Goal: Task Accomplishment & Management: Manage account settings

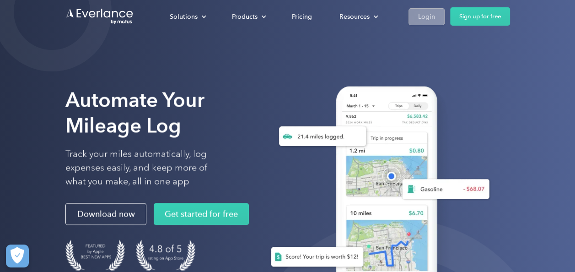
click at [424, 17] on div "Login" at bounding box center [426, 16] width 17 height 11
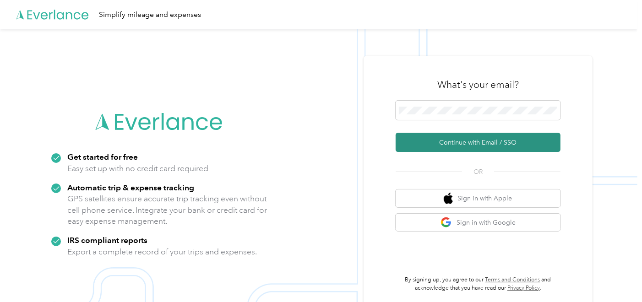
click at [458, 139] on button "Continue with Email / SSO" at bounding box center [477, 142] width 165 height 19
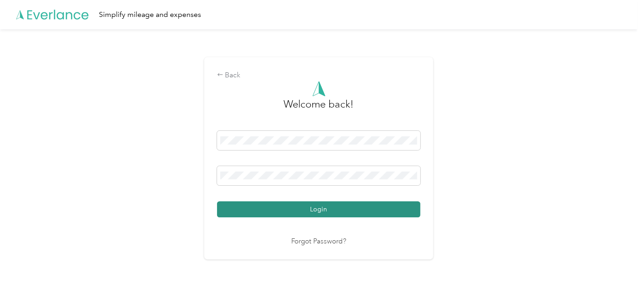
click at [330, 208] on button "Login" at bounding box center [318, 209] width 203 height 16
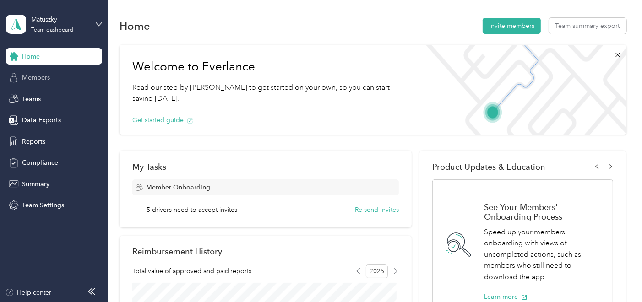
click at [37, 77] on span "Members" at bounding box center [36, 78] width 28 height 10
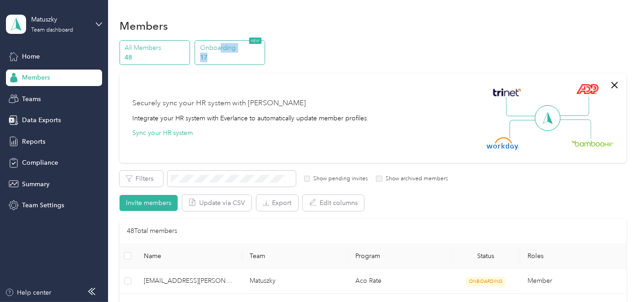
click at [220, 52] on div "Onboarding 17 NEW" at bounding box center [230, 52] width 70 height 25
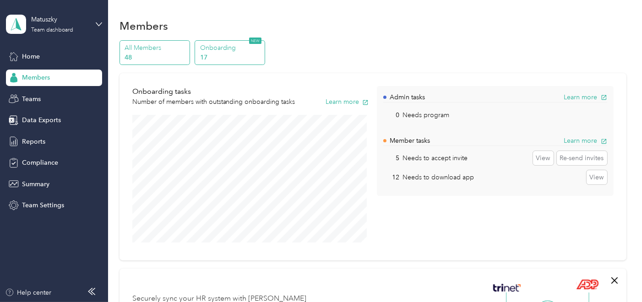
click at [138, 49] on p "All Members" at bounding box center [156, 48] width 62 height 10
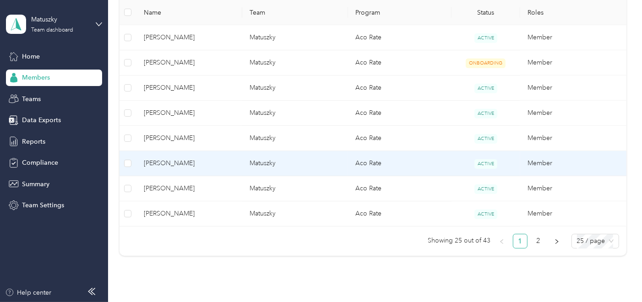
scroll to position [712, 0]
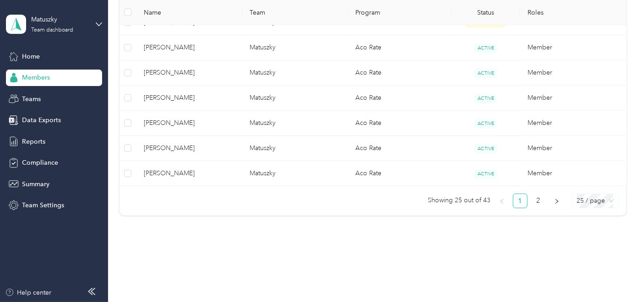
click at [585, 197] on span "25 / page" at bounding box center [595, 201] width 37 height 14
click at [581, 229] on div "50 / page" at bounding box center [595, 234] width 33 height 10
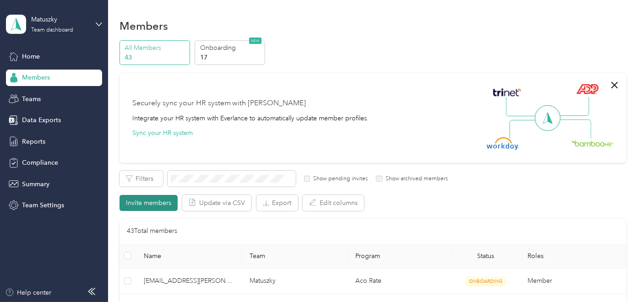
click at [151, 204] on button "Invite members" at bounding box center [148, 203] width 58 height 16
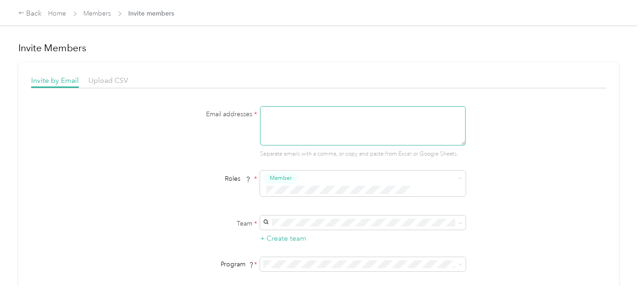
click at [266, 114] on textarea at bounding box center [363, 125] width 206 height 39
type textarea "t"
paste textarea "mailto:THerald@acosta.com"
click at [345, 113] on textarea "THerald@acosta.com" at bounding box center [363, 125] width 206 height 39
type textarea "THerald@acosta.com"
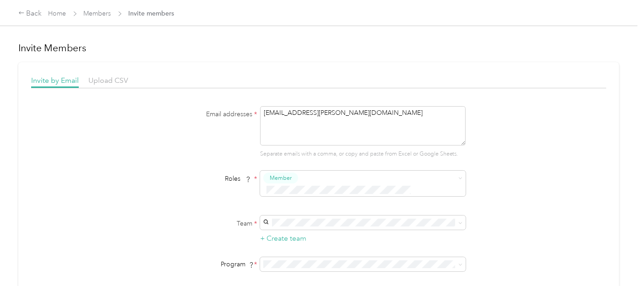
click at [277, 232] on div "Matuszky Kimberly Thomas" at bounding box center [361, 232] width 193 height 21
click at [284, 137] on span "Aco Rate (CPM)" at bounding box center [287, 140] width 45 height 8
click at [531, 190] on div "Email addresses * THerald@acosta.com Separate emails with a comma, or copy and …" at bounding box center [318, 216] width 575 height 220
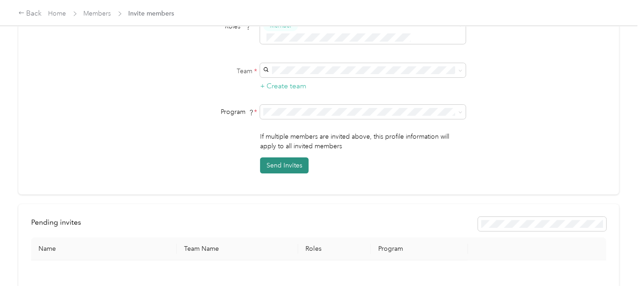
click at [280, 157] on button "Send Invites" at bounding box center [284, 165] width 49 height 16
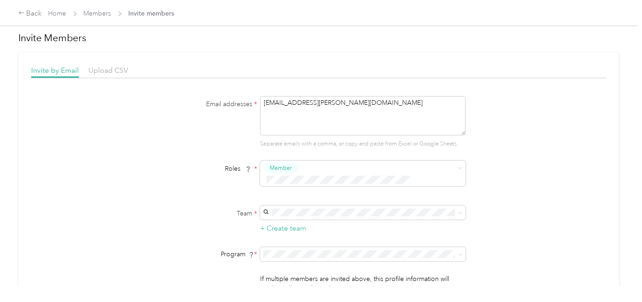
scroll to position [0, 0]
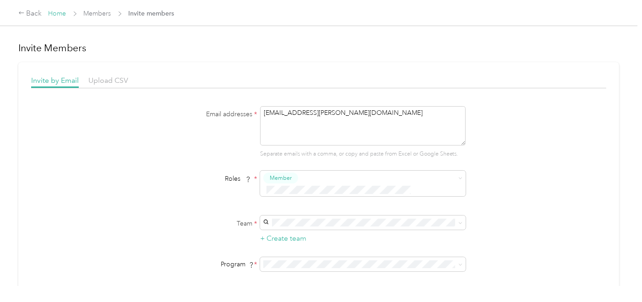
click at [60, 11] on link "Home" at bounding box center [58, 14] width 18 height 8
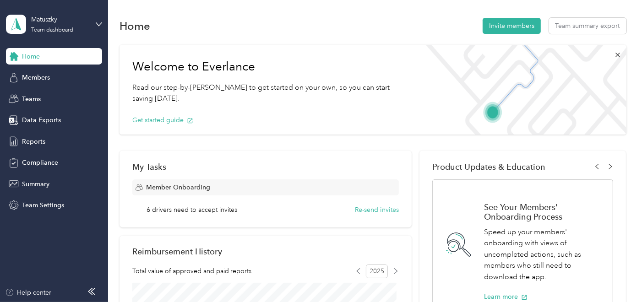
drag, startPoint x: 98, startPoint y: 19, endPoint x: 95, endPoint y: 23, distance: 5.5
click at [98, 20] on div "Matuszky Team dashboard" at bounding box center [54, 24] width 96 height 32
drag, startPoint x: 54, startPoint y: 93, endPoint x: 59, endPoint y: 93, distance: 5.5
click at [54, 93] on div "Personal dashboard" at bounding box center [43, 96] width 58 height 10
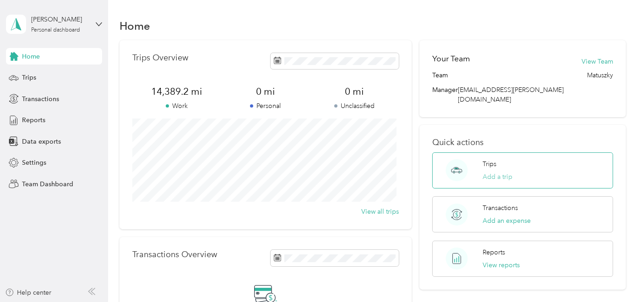
click at [494, 172] on button "Add a trip" at bounding box center [497, 177] width 30 height 10
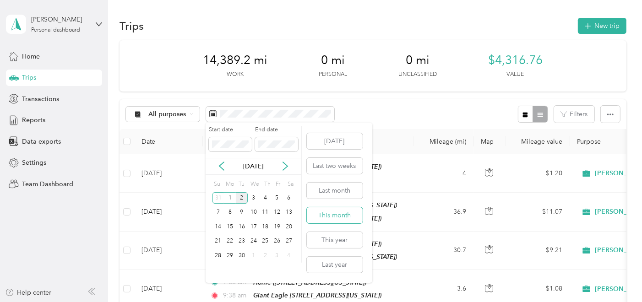
click at [337, 217] on button "This month" at bounding box center [335, 215] width 56 height 16
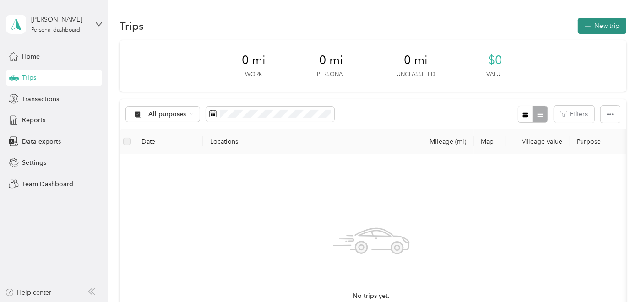
click at [594, 23] on button "New trip" at bounding box center [602, 26] width 49 height 16
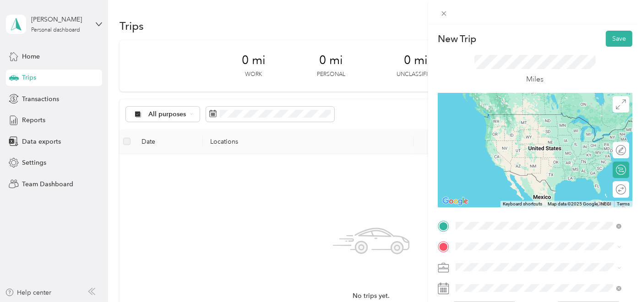
click at [492, 124] on span "4977 Hillview Avenue, 15650, Latrobe, Pennsylvania, United States" at bounding box center [518, 128] width 92 height 8
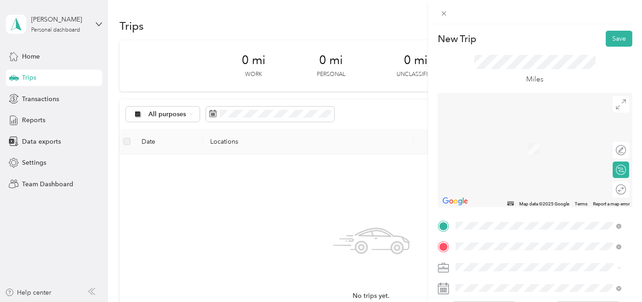
click at [512, 147] on span "1050 Mountain Laurel Plaza, 15650, Latrobe, Pennsylvania, United States" at bounding box center [518, 149] width 92 height 8
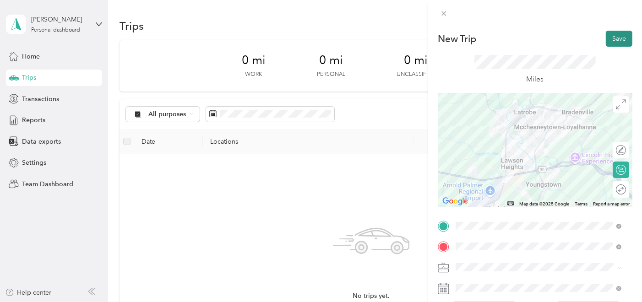
click at [613, 41] on button "Save" at bounding box center [619, 39] width 27 height 16
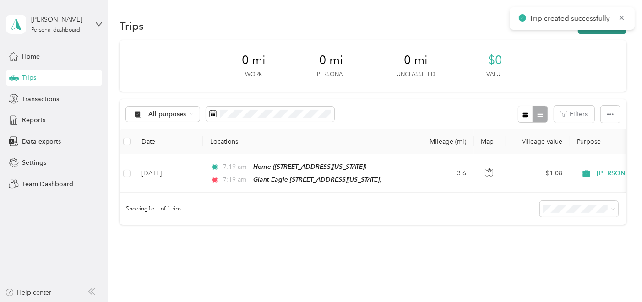
click at [595, 30] on button "New trip" at bounding box center [602, 26] width 49 height 16
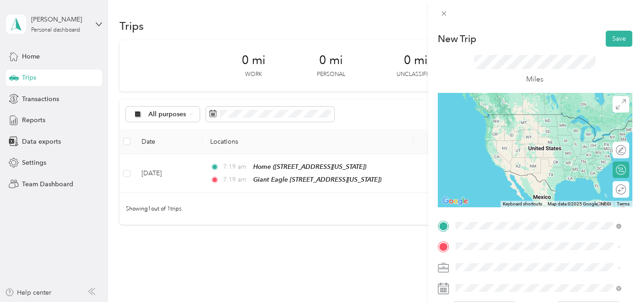
click at [506, 122] on div "Giant Eagle 82 1050 Mountain Laurel Plaza, 15650, Latrobe, Pennsylvania, United…" at bounding box center [518, 123] width 92 height 19
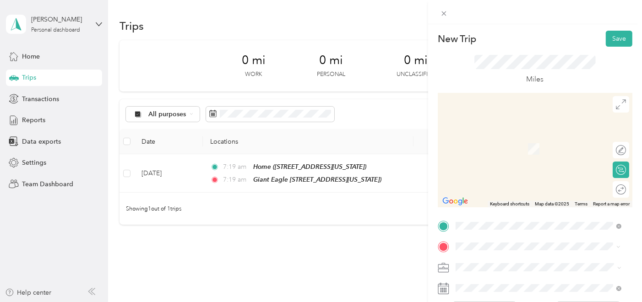
click at [510, 144] on div "TEAM Giant Eagle Pharmacy 6310 Penn Ave, 152064342, Pittsburgh, PA, USA" at bounding box center [521, 145] width 98 height 22
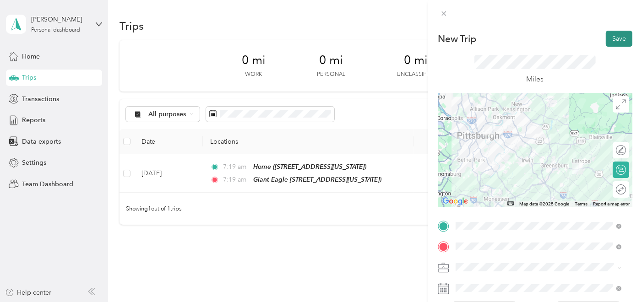
click at [612, 38] on button "Save" at bounding box center [619, 39] width 27 height 16
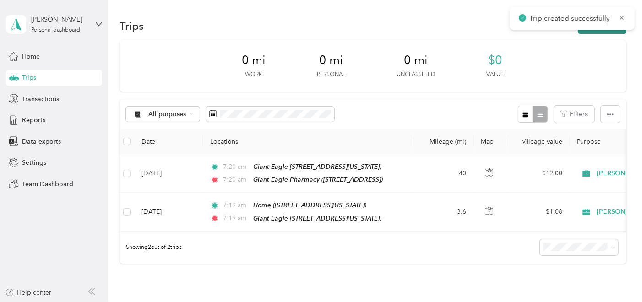
click at [591, 30] on button "New trip" at bounding box center [602, 26] width 49 height 16
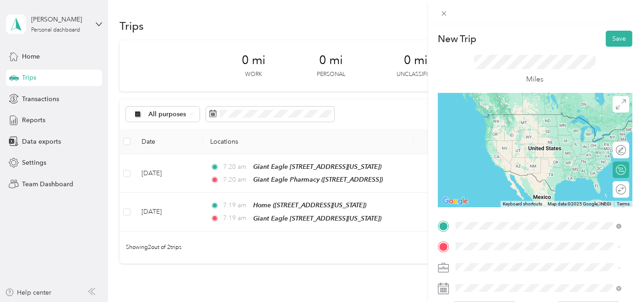
click at [521, 123] on div "TEAM Giant Eagle Pharmacy 6310 Penn Ave, 152064342, Pittsburgh, PA, USA" at bounding box center [521, 125] width 98 height 22
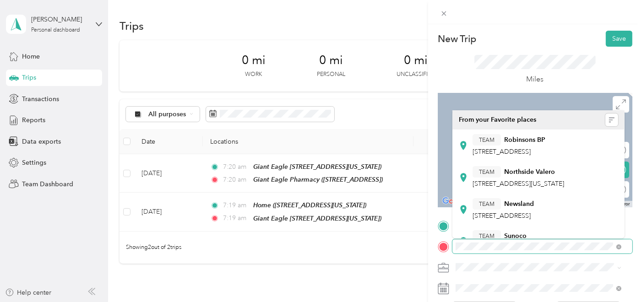
click at [451, 247] on div at bounding box center [535, 246] width 195 height 14
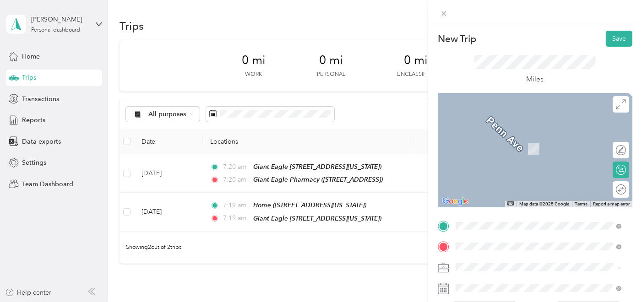
click at [512, 151] on span "1050 Mountain Laurel Plaza, 15650, Latrobe, Pennsylvania, United States" at bounding box center [518, 149] width 92 height 8
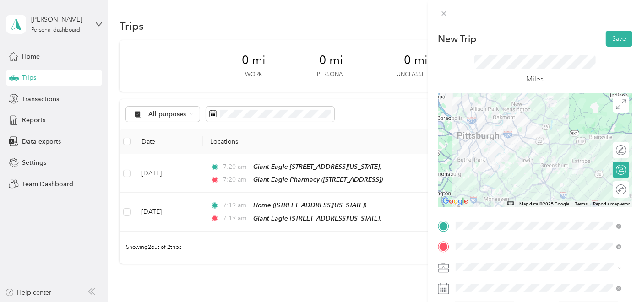
click at [547, 147] on div at bounding box center [535, 150] width 195 height 114
click at [559, 147] on div at bounding box center [535, 150] width 195 height 114
click at [576, 159] on div at bounding box center [535, 150] width 195 height 114
click at [525, 161] on div at bounding box center [535, 150] width 195 height 114
click at [526, 151] on div at bounding box center [535, 150] width 195 height 114
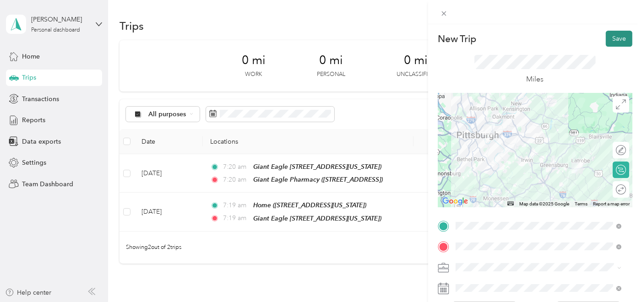
click at [611, 39] on button "Save" at bounding box center [619, 39] width 27 height 16
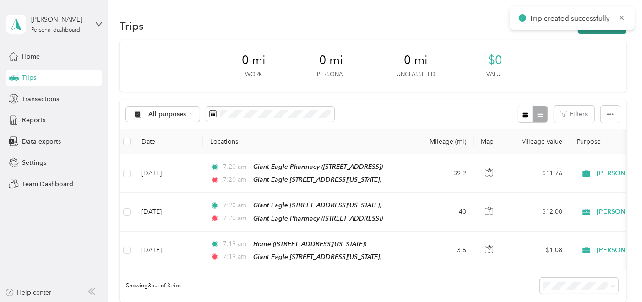
click at [584, 31] on icon "button" at bounding box center [587, 26] width 11 height 11
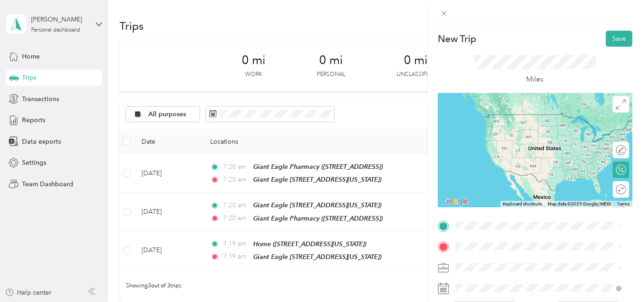
click at [502, 123] on div "Giant Eagle 82 1050 Mountain Laurel Plaza, 15650, Latrobe, Pennsylvania, United…" at bounding box center [518, 122] width 92 height 19
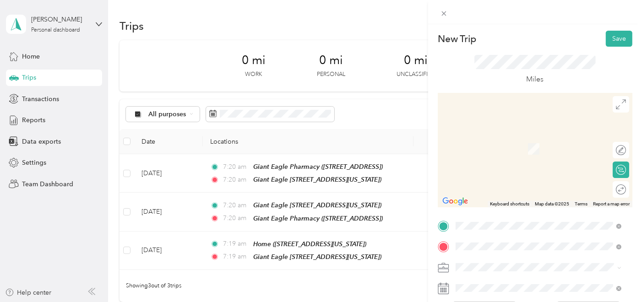
click at [485, 150] on div "Home 4977 Hillview Avenue, 15650, Latrobe, Pennsylvania, United States" at bounding box center [518, 143] width 92 height 19
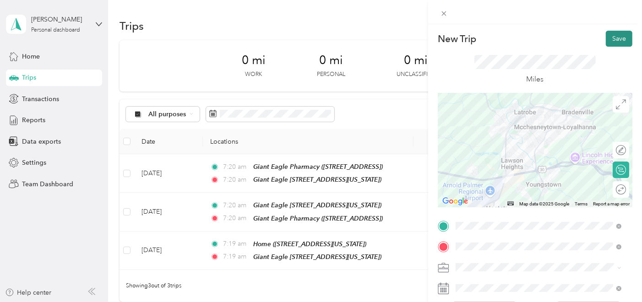
click at [613, 38] on button "Save" at bounding box center [619, 39] width 27 height 16
